Goal: Information Seeking & Learning: Find specific fact

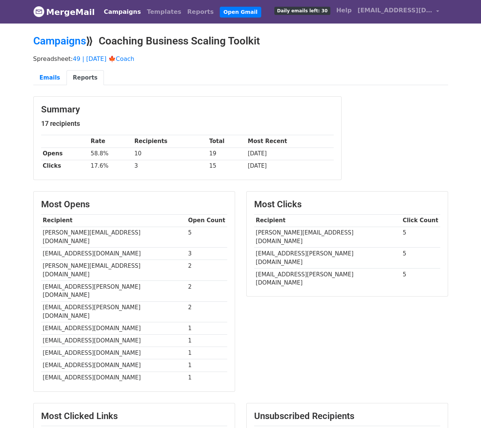
drag, startPoint x: 263, startPoint y: 412, endPoint x: 344, endPoint y: 412, distance: 81.1
copy td "eya@lakeyacherry.com"
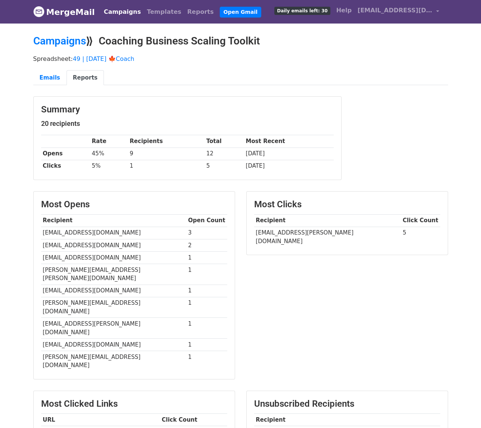
drag, startPoint x: 322, startPoint y: 400, endPoint x: 261, endPoint y: 400, distance: 60.9
click at [261, 427] on td "kegan.barroso@kp.org" at bounding box center [347, 433] width 186 height 12
copy td "gan.barroso@kp.org"
